Goal: Transaction & Acquisition: Purchase product/service

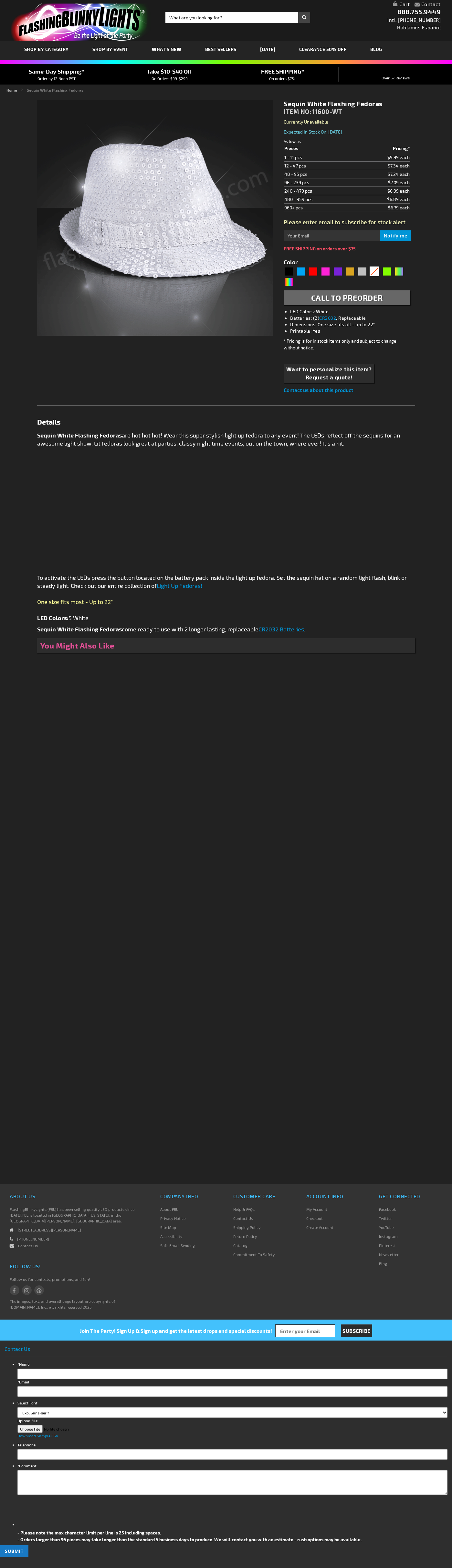
type input "5646"
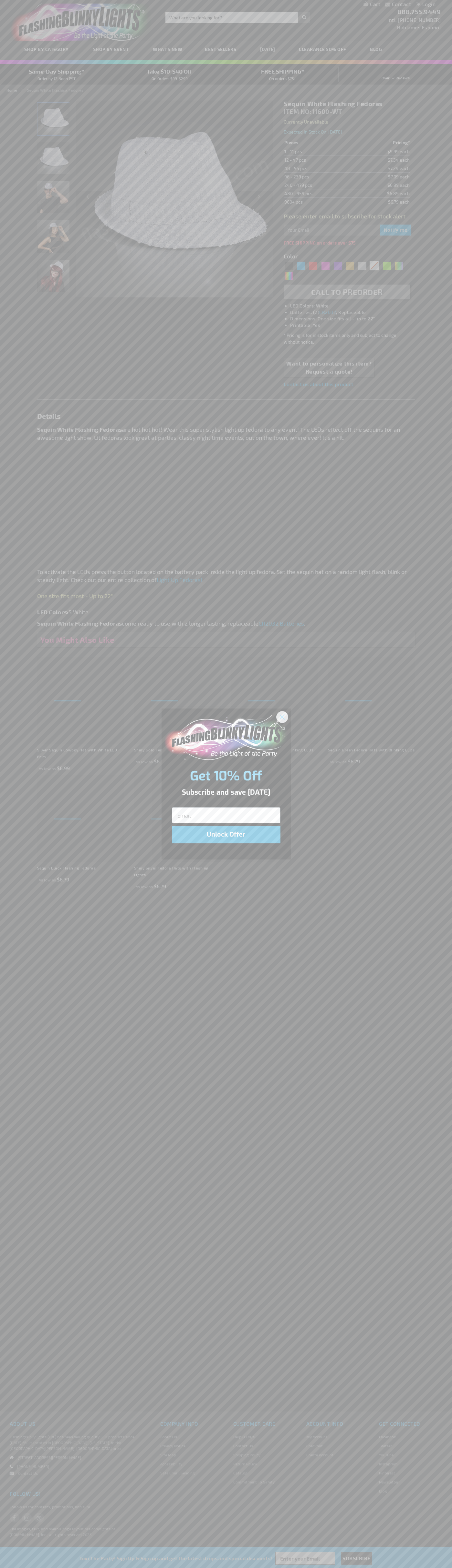
click at [282, 717] on icon "Close dialog" at bounding box center [282, 717] width 5 height 5
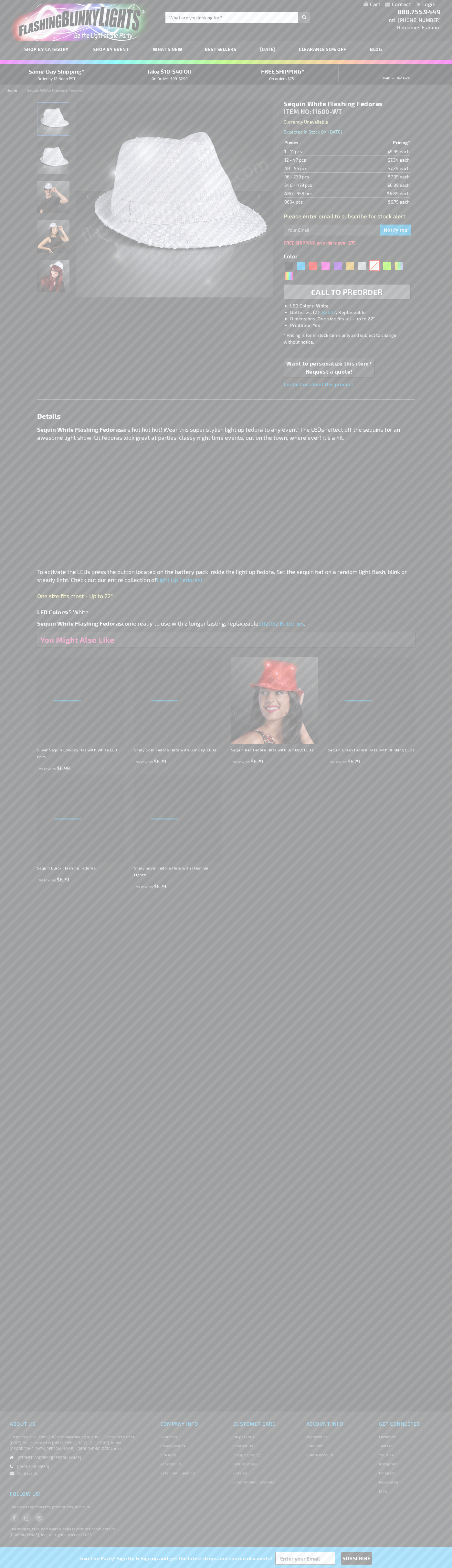
click at [374, 266] on div "White" at bounding box center [374, 266] width 10 height 10
